Goal: Task Accomplishment & Management: Manage account settings

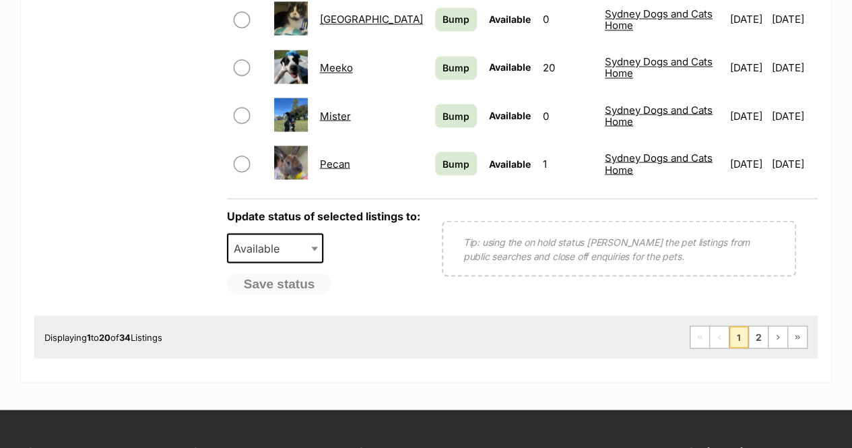
scroll to position [1170, 0]
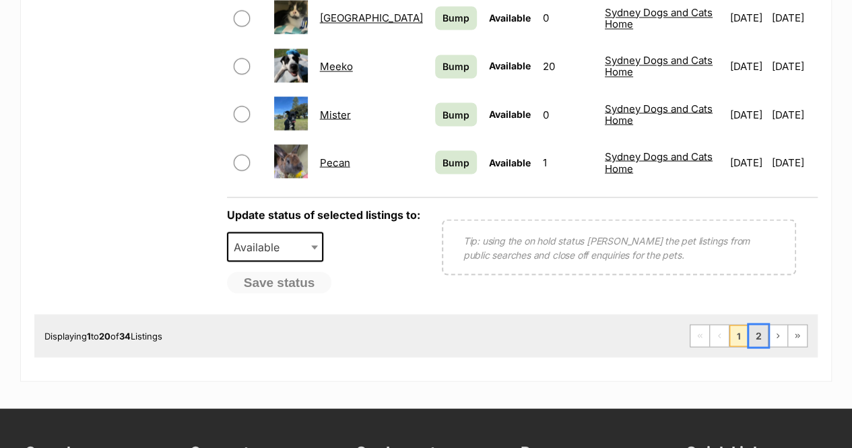
click at [760, 325] on link "2" at bounding box center [758, 336] width 19 height 22
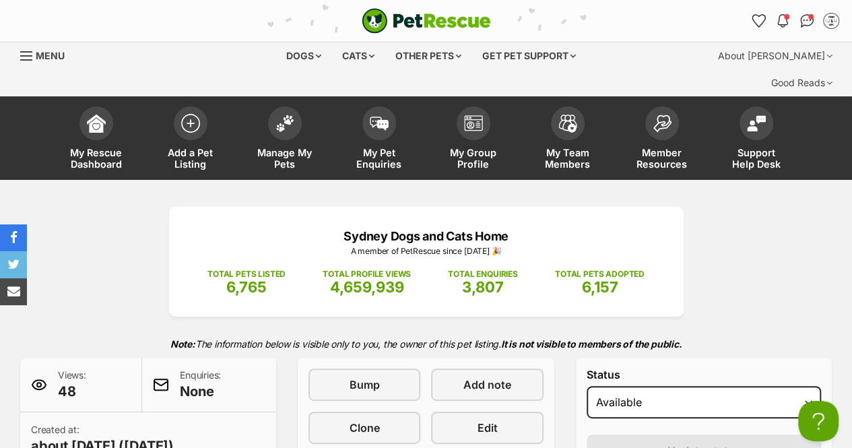
scroll to position [272, 0]
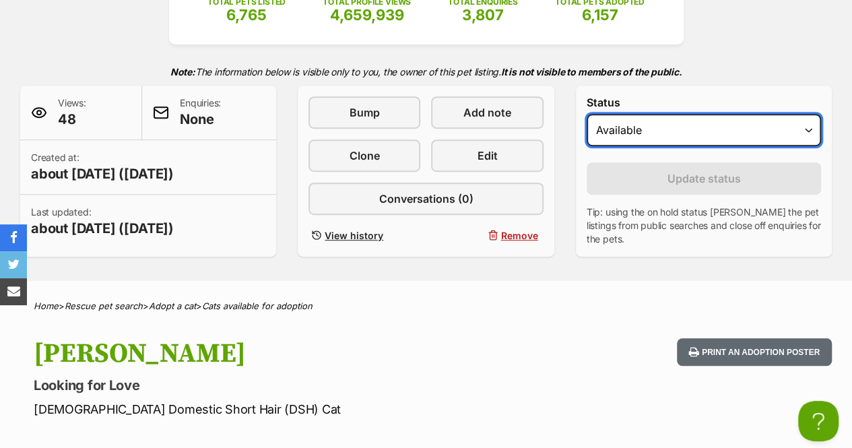
click at [656, 114] on select "Draft Available On hold Adopted" at bounding box center [703, 130] width 234 height 32
select select "rehomed"
click at [586, 114] on select "Draft Available On hold Adopted" at bounding box center [703, 130] width 234 height 32
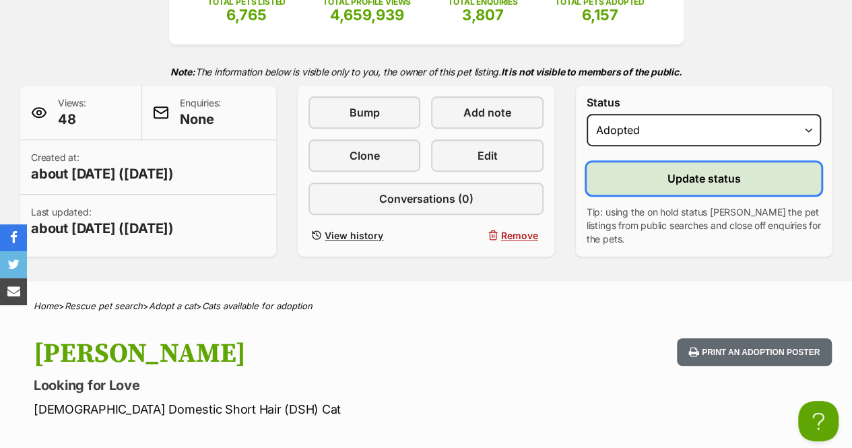
click at [640, 162] on button "Update status" at bounding box center [703, 178] width 234 height 32
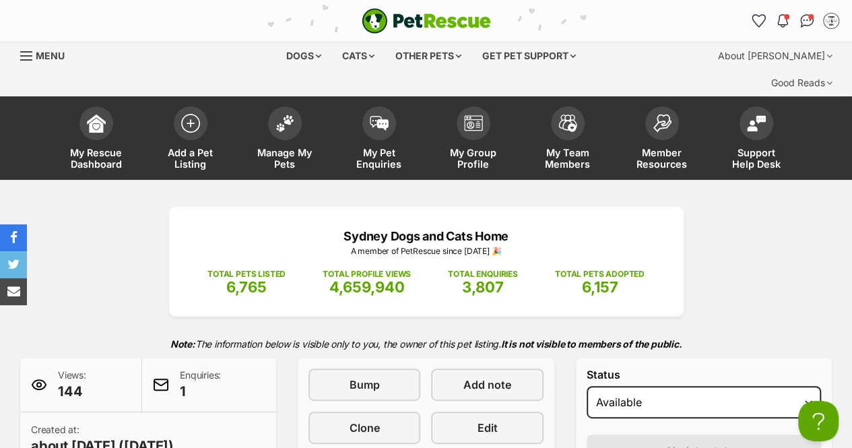
scroll to position [315, 0]
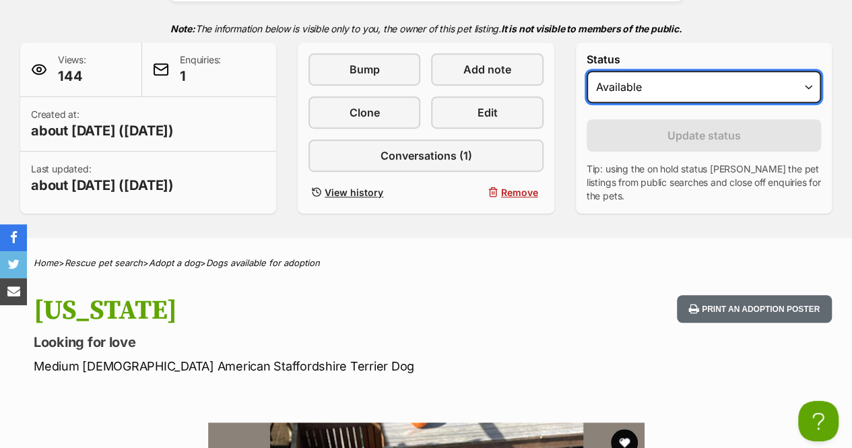
click at [654, 71] on select "Draft - not available as listing has enquires Available On hold Adopted" at bounding box center [703, 87] width 234 height 32
select select "on_hold"
click at [586, 71] on select "Draft - not available as listing has enquires Available On hold Adopted" at bounding box center [703, 87] width 234 height 32
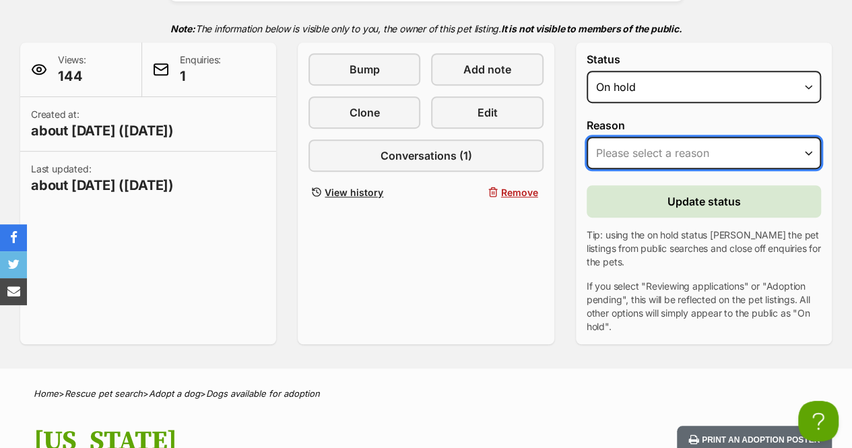
click at [629, 137] on select "Please select a reason Medical reasons Reviewing applications Adoption pending …" at bounding box center [703, 153] width 234 height 32
select select "medical"
click at [586, 137] on select "Please select a reason Medical reasons Reviewing applications Adoption pending …" at bounding box center [703, 153] width 234 height 32
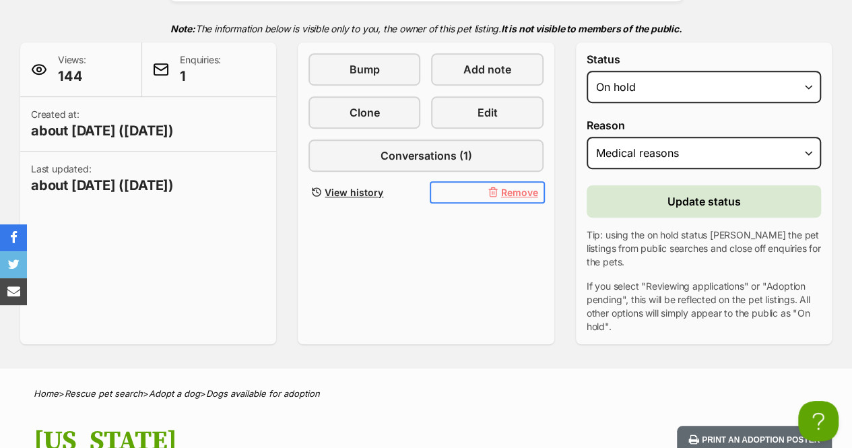
click at [520, 185] on span "Remove" at bounding box center [519, 192] width 37 height 14
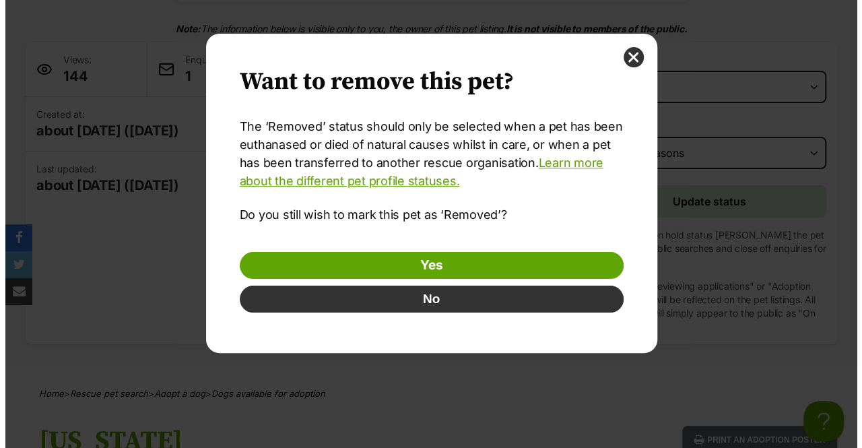
scroll to position [0, 0]
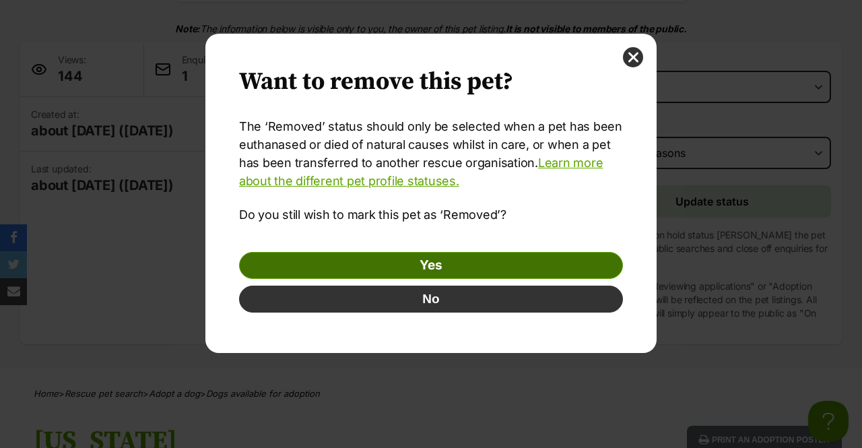
click at [504, 260] on link "Yes" at bounding box center [431, 265] width 384 height 27
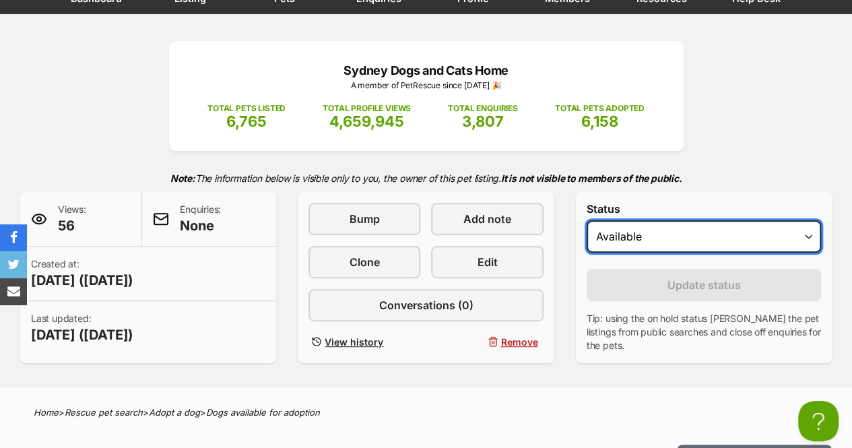
click at [627, 220] on select "Draft Available On hold Adopted" at bounding box center [703, 236] width 234 height 32
select select "rehomed"
click at [586, 220] on select "Draft Available On hold Adopted" at bounding box center [703, 236] width 234 height 32
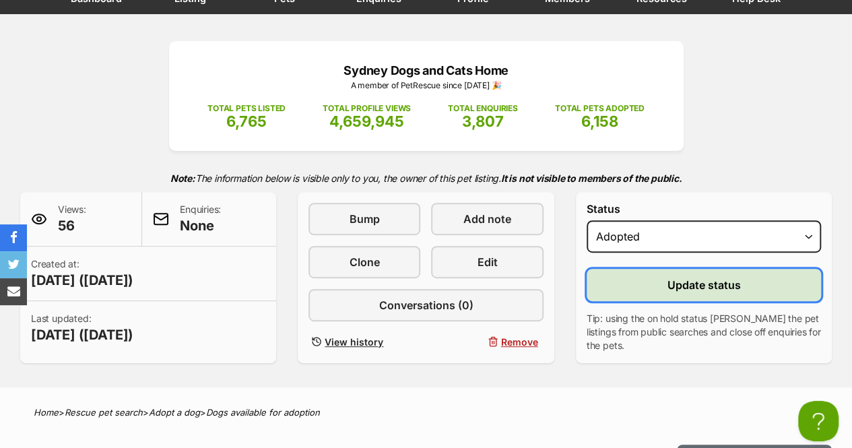
click at [624, 269] on button "Update status" at bounding box center [703, 285] width 234 height 32
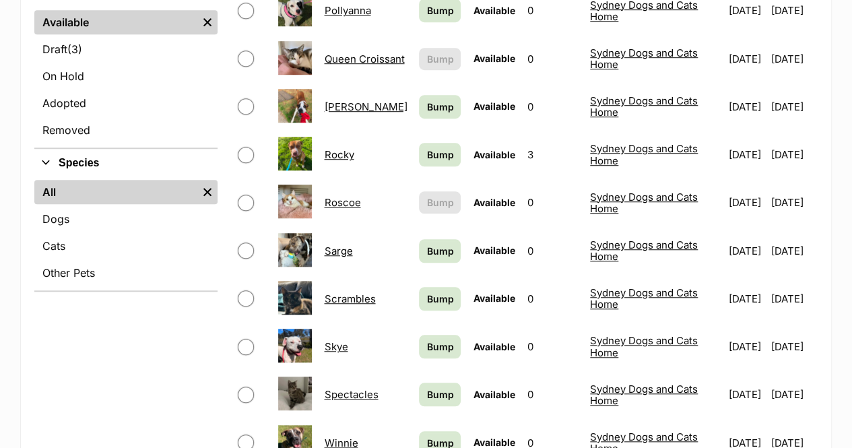
scroll to position [409, 0]
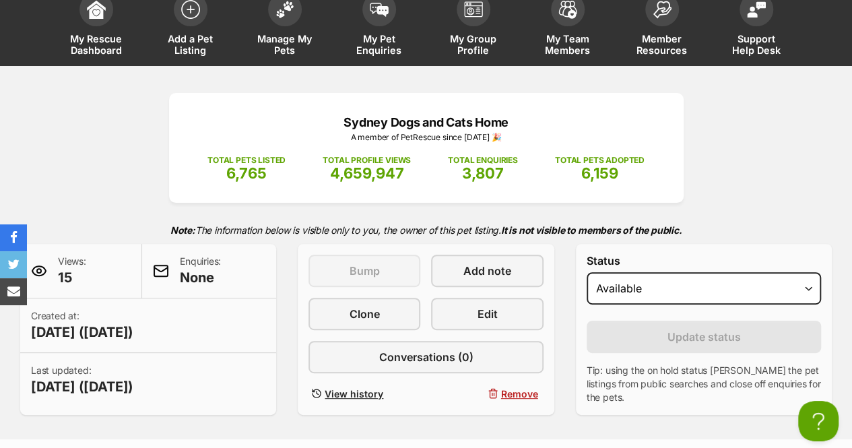
select select "rehomed"
click at [586, 272] on select "Draft Available On hold Adopted" at bounding box center [703, 288] width 234 height 32
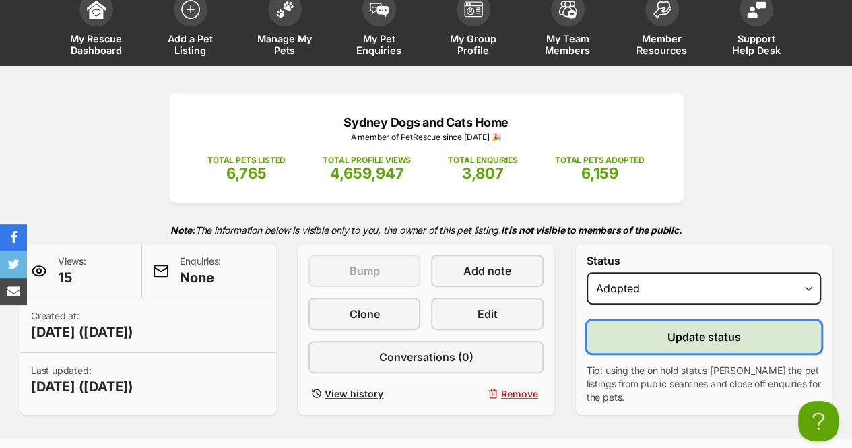
click at [632, 320] on button "Update status" at bounding box center [703, 336] width 234 height 32
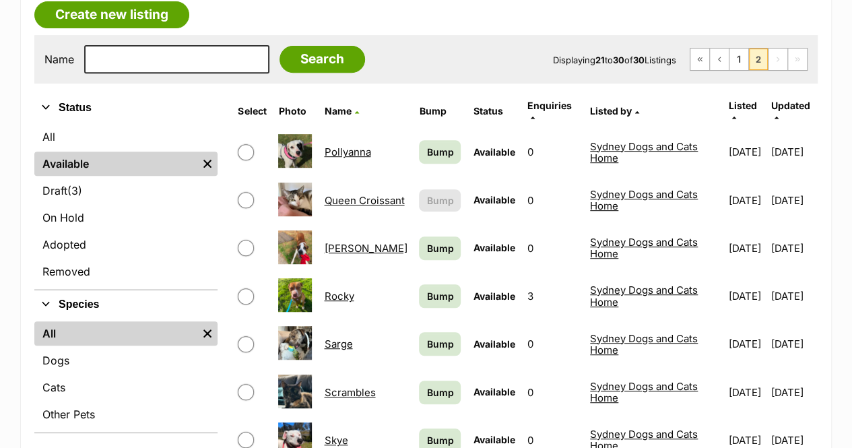
scroll to position [269, 0]
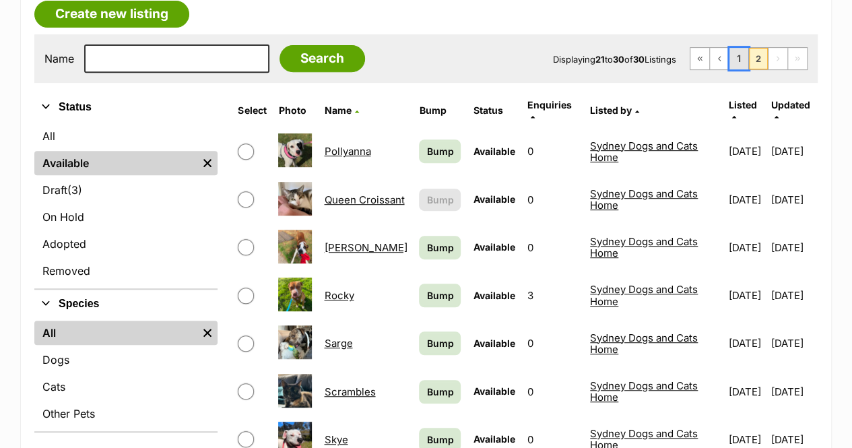
click at [739, 48] on link "1" at bounding box center [738, 59] width 19 height 22
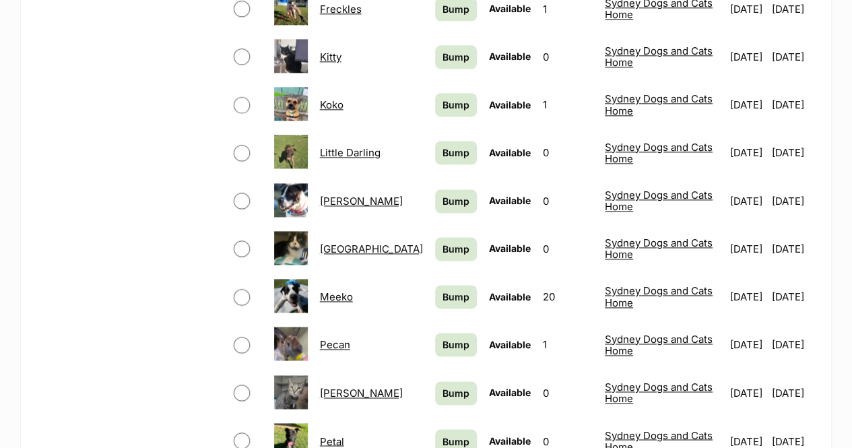
scroll to position [881, 0]
